Goal: Task Accomplishment & Management: Complete application form

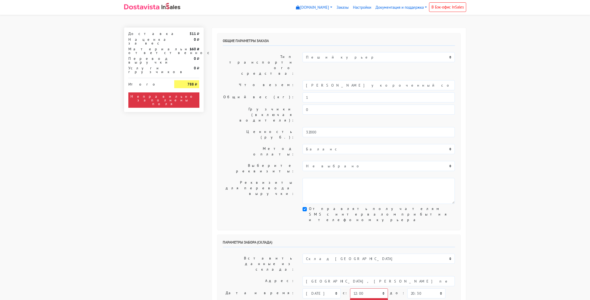
select select "12:00"
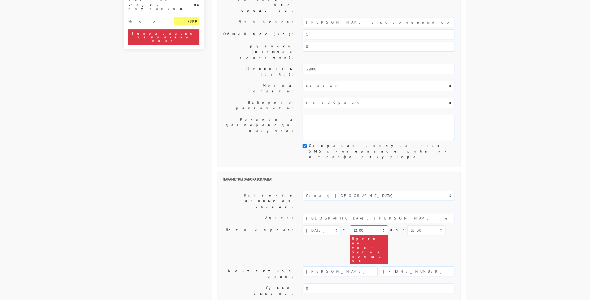
scroll to position [64, 0]
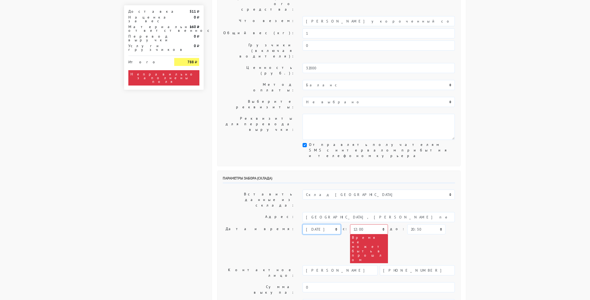
click at [318, 225] on select "[DATE] [DATE] [DATE] [DATE] [DATE] [DATE] [DATE] [DATE] [DATE]" at bounding box center [322, 230] width 38 height 10
select select "[DATE]"
click at [303, 225] on select "[DATE] [DATE] [DATE] [DATE] [DATE] [DATE] [DATE] [DATE] [DATE]" at bounding box center [322, 230] width 38 height 10
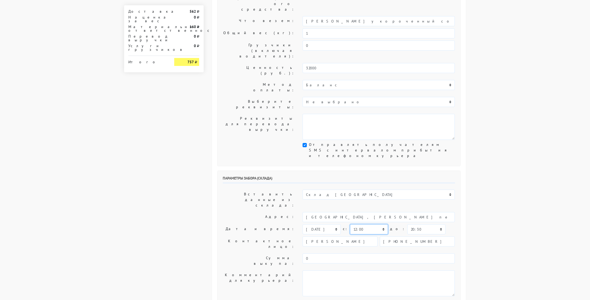
click at [354, 225] on select "00:00 00:30 01:00 01:30 02:00 02:30 03:00 03:30 04:00 04:30 05:00 05:30 06:00 0…" at bounding box center [369, 230] width 38 height 10
click at [350, 225] on select "00:00 00:30 01:00 01:30 02:00 02:30 03:00 03:30 04:00 04:30 05:00 05:30 06:00 0…" at bounding box center [369, 230] width 38 height 10
click at [417, 225] on select "00:00 00:30 01:00 01:30 02:00 02:30 03:00 03:30 04:00 04:30 05:00 05:30 06:00 0…" at bounding box center [426, 230] width 38 height 10
select select "15:00"
click at [407, 225] on select "00:00 00:30 01:00 01:30 02:00 02:30 03:00 03:30 04:00 04:30 05:00 05:30 06:00 0…" at bounding box center [426, 230] width 38 height 10
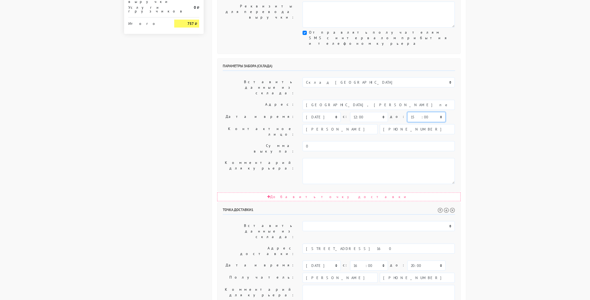
scroll to position [189, 0]
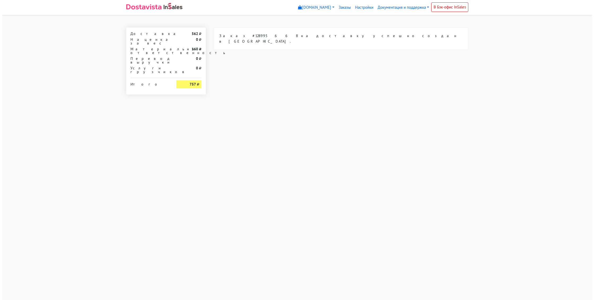
scroll to position [0, 0]
